Goal: Information Seeking & Learning: Learn about a topic

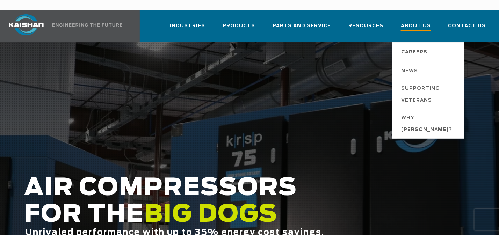
click at [411, 22] on span "About Us" at bounding box center [416, 26] width 30 height 9
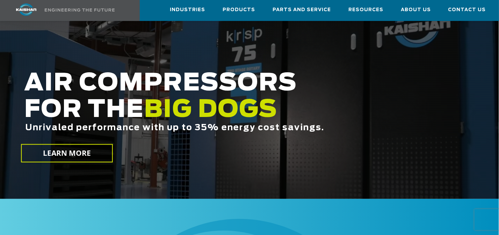
scroll to position [140, 0]
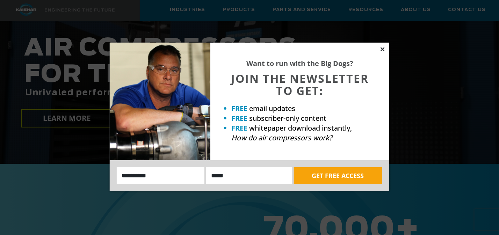
click at [383, 49] on icon at bounding box center [383, 49] width 4 height 4
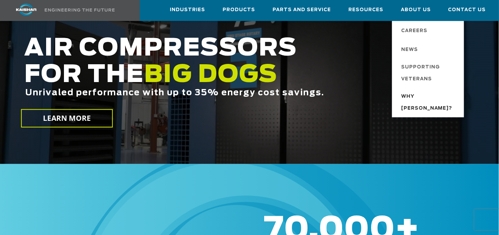
click at [428, 98] on span "Why [PERSON_NAME]?" at bounding box center [429, 103] width 56 height 24
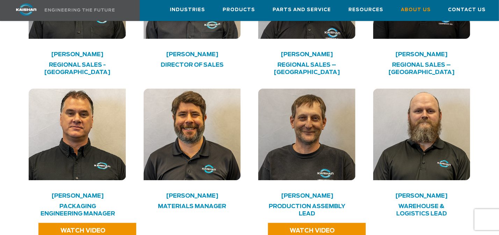
scroll to position [1329, 0]
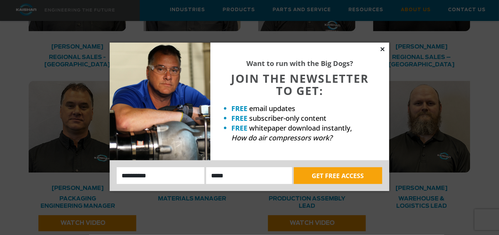
click at [382, 48] on icon at bounding box center [383, 49] width 6 height 6
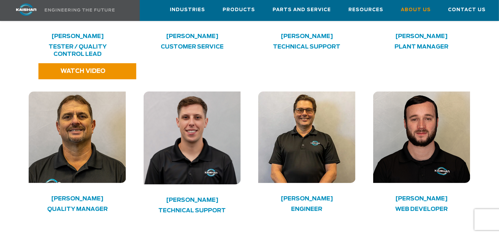
scroll to position [1644, 0]
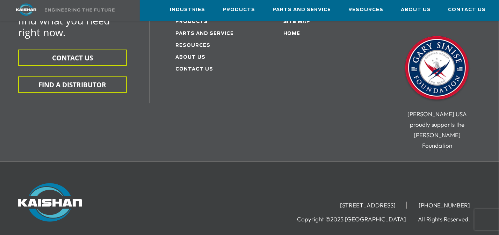
scroll to position [950, 0]
